Goal: Information Seeking & Learning: Learn about a topic

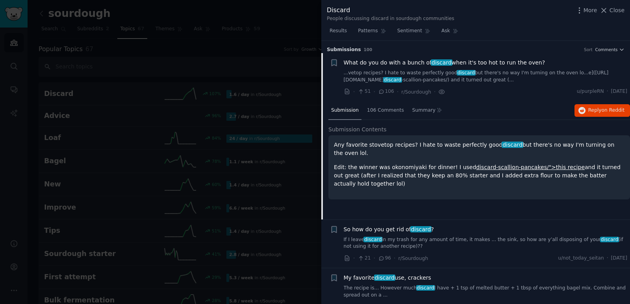
scroll to position [13, 0]
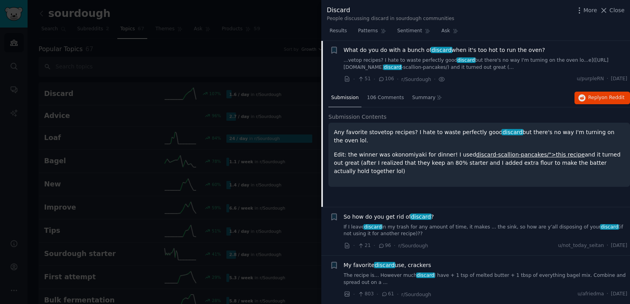
click at [373, 215] on span "So how do you get rid of discard ?" at bounding box center [389, 217] width 90 height 8
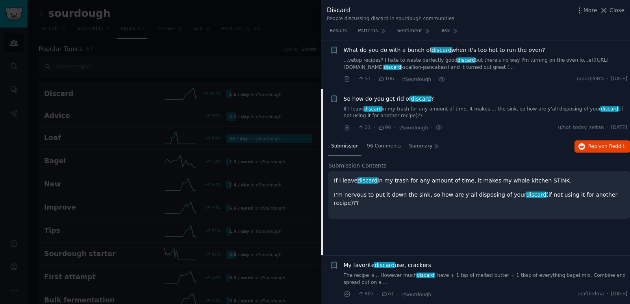
scroll to position [61, 0]
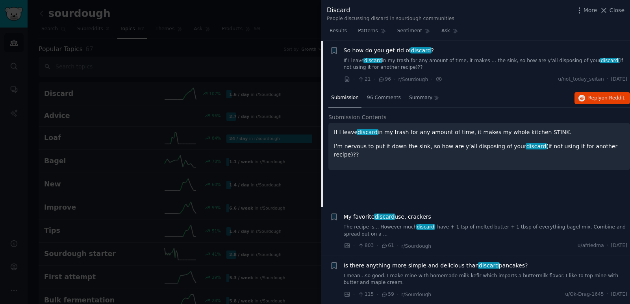
click at [397, 132] on p "If I leave discard in my trash for any amount of time, it makes my whole kitche…" at bounding box center [479, 132] width 290 height 8
click at [523, 146] on p "I’m nervous to put it down the sink, so how are y’all disposing of your discard…" at bounding box center [479, 150] width 290 height 17
click at [434, 71] on link "If I leave discard in my trash for any amount of time, it makes ... the sink, s…" at bounding box center [486, 64] width 284 height 14
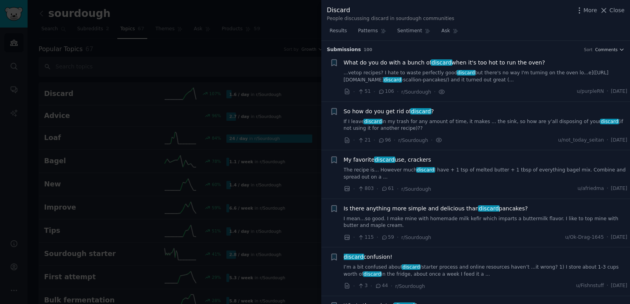
click at [377, 110] on span "So how do you get rid of discard ?" at bounding box center [389, 111] width 90 height 8
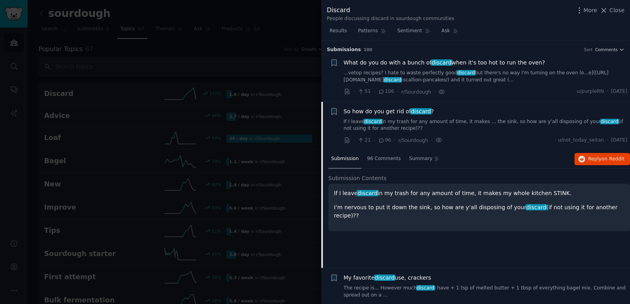
scroll to position [61, 0]
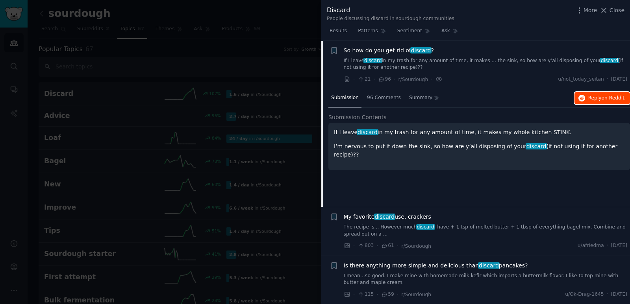
click at [607, 99] on span "on Reddit" at bounding box center [612, 98] width 23 height 6
click at [250, 37] on div at bounding box center [315, 152] width 630 height 304
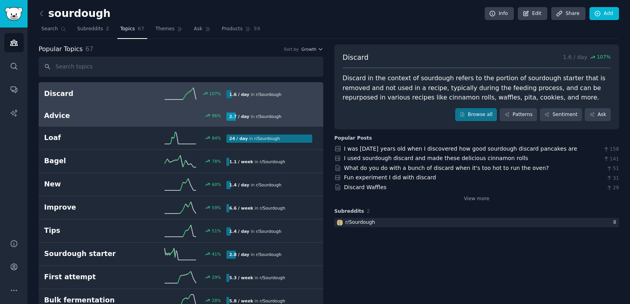
click at [59, 115] on h2 "Advice" at bounding box center [89, 116] width 91 height 10
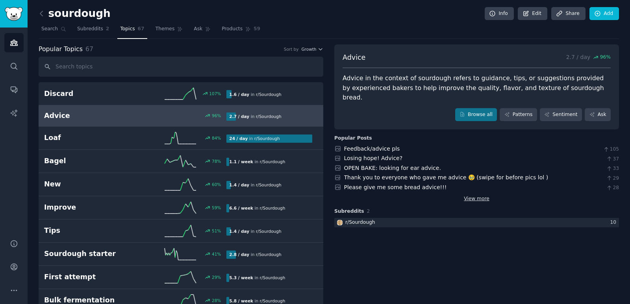
click at [471, 196] on link "View more" at bounding box center [477, 199] width 26 height 7
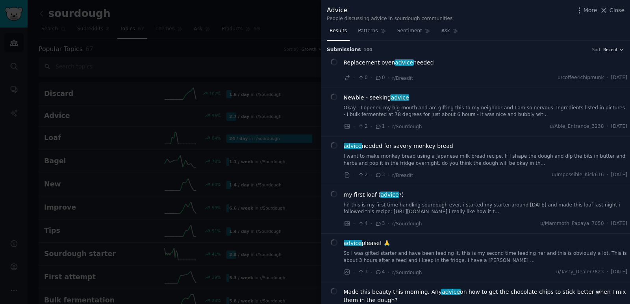
click at [610, 48] on span "Recent" at bounding box center [610, 50] width 14 height 6
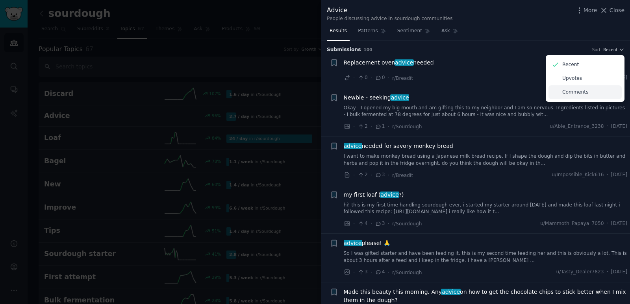
click at [584, 89] on div "Comments" at bounding box center [584, 92] width 73 height 14
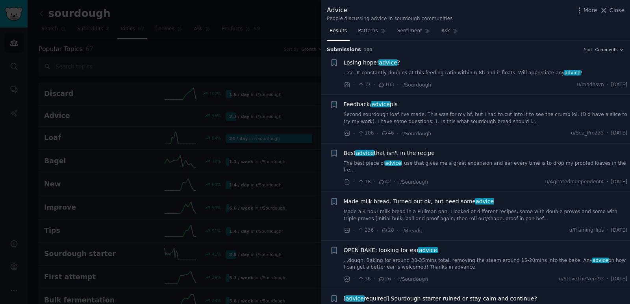
click at [414, 74] on link "...se. It constantly doubles at this feeding ratio within 6-8h and it floats. W…" at bounding box center [486, 73] width 284 height 7
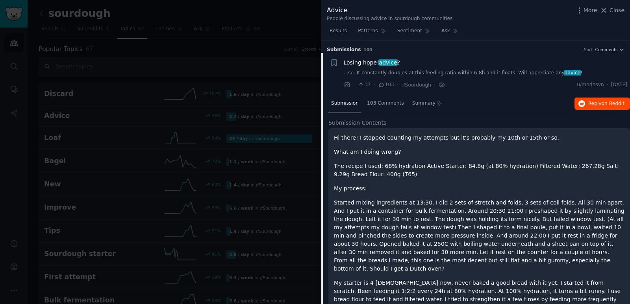
scroll to position [13, 0]
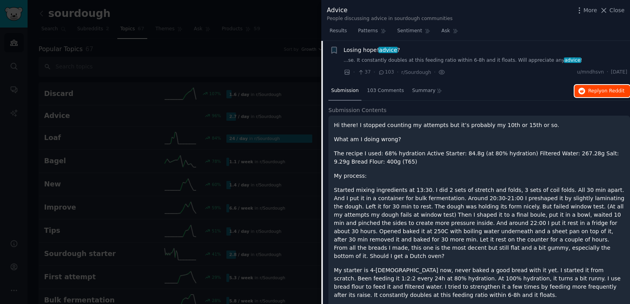
click at [619, 89] on span "on Reddit" at bounding box center [612, 91] width 23 height 6
